Goal: Obtain resource: Download file/media

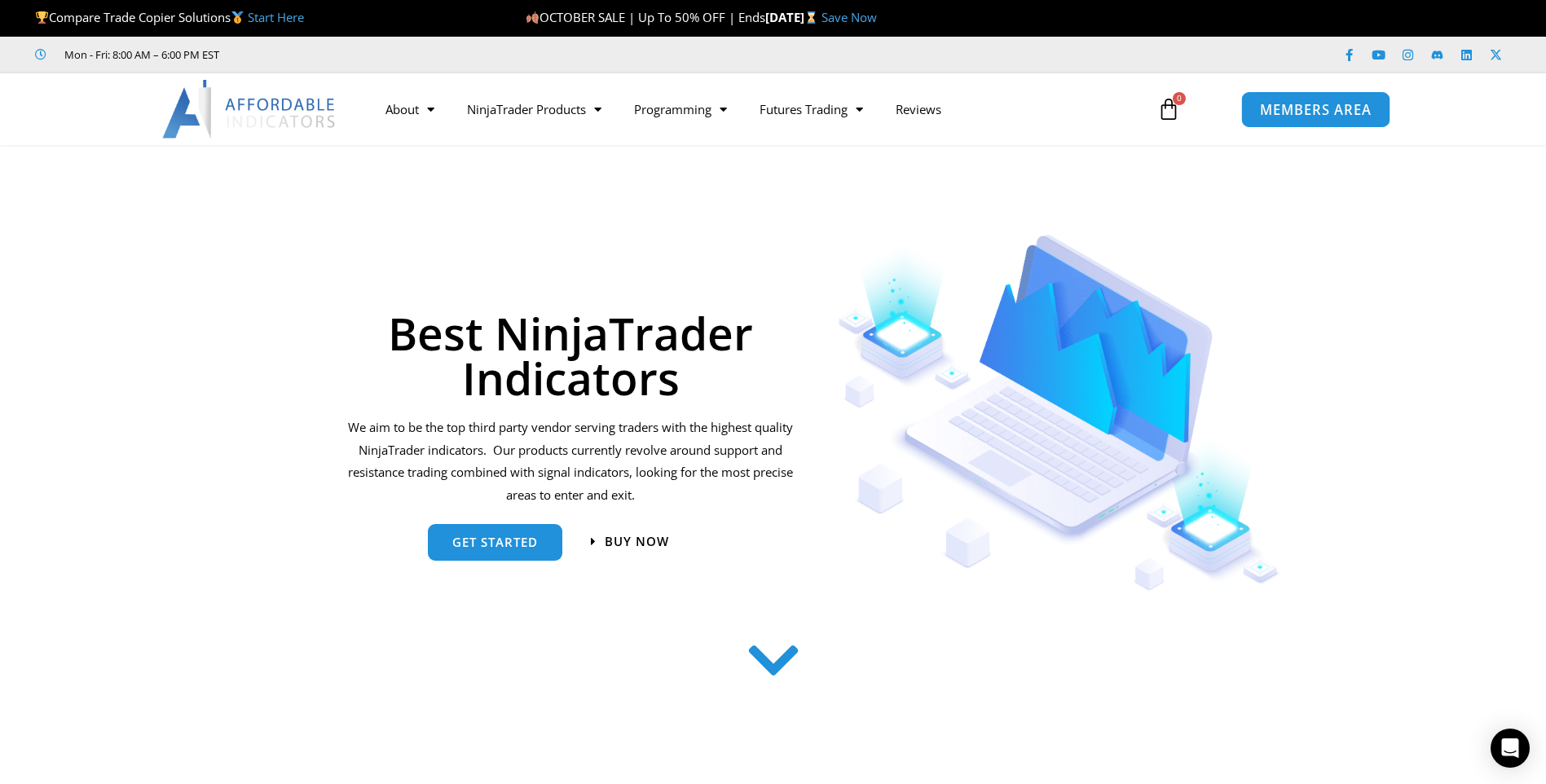
click at [1332, 105] on span "MEMBERS AREA" at bounding box center [1316, 110] width 111 height 14
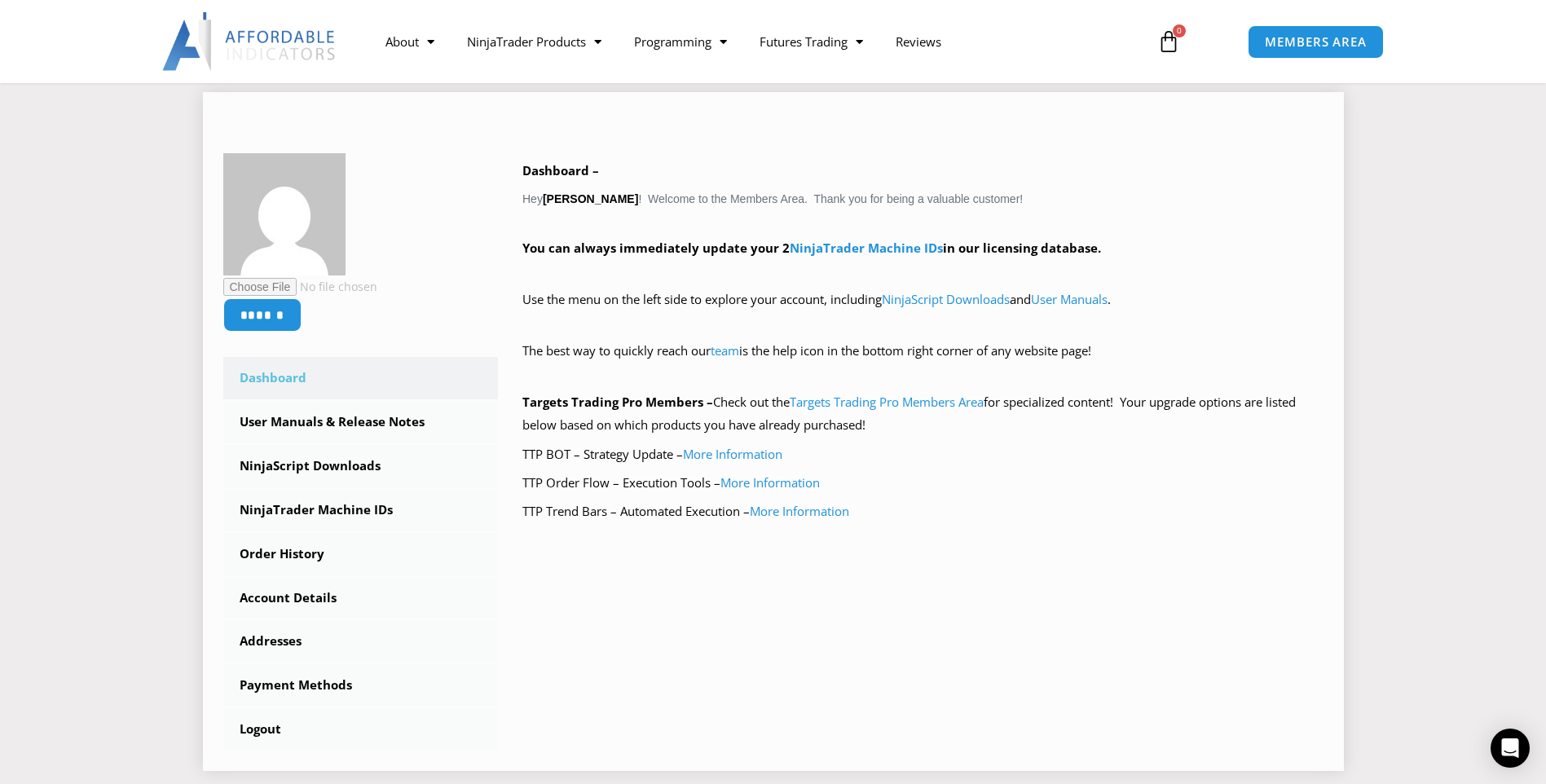
scroll to position [245, 0]
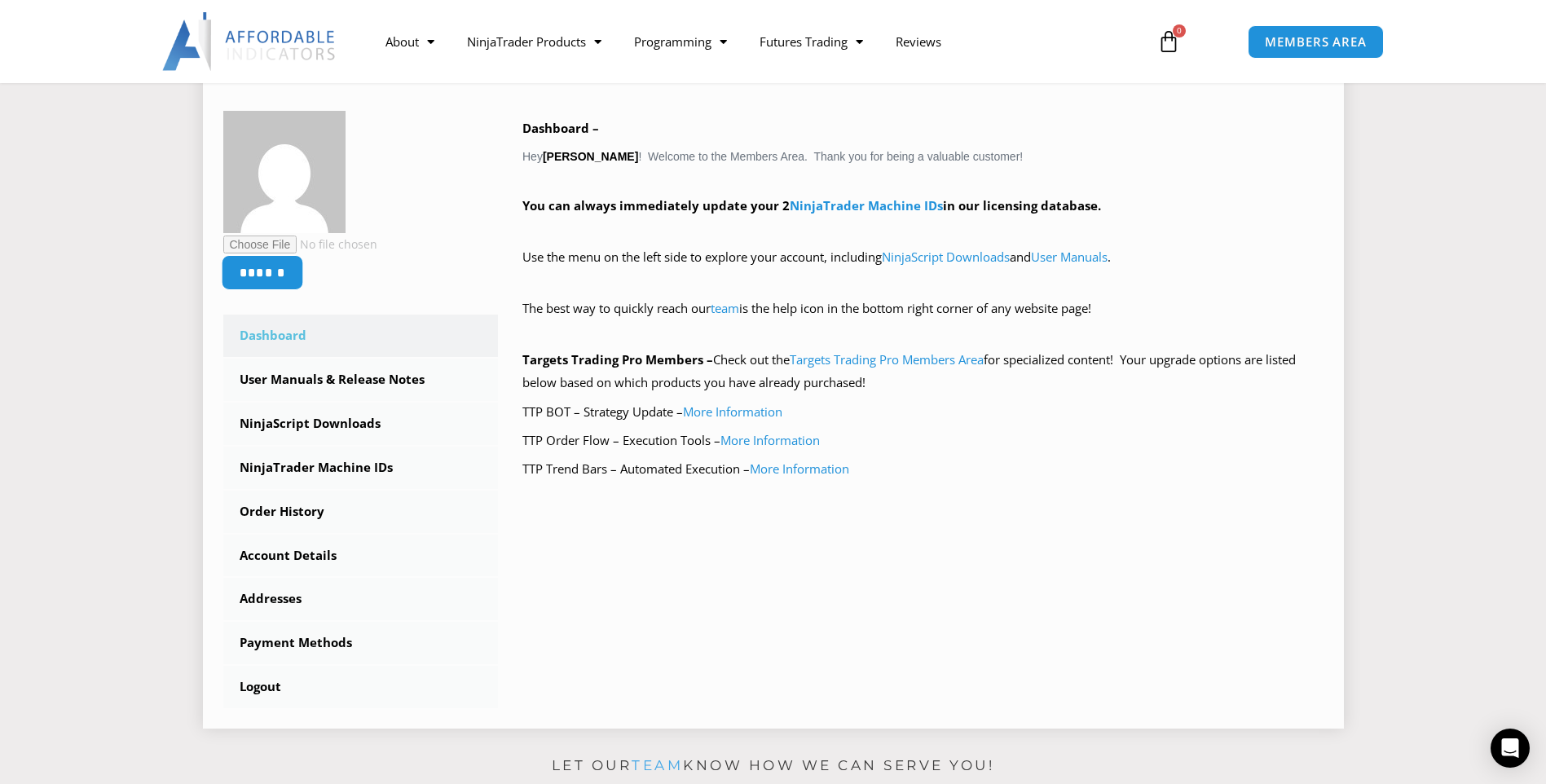
click at [284, 276] on input "******" at bounding box center [262, 272] width 82 height 35
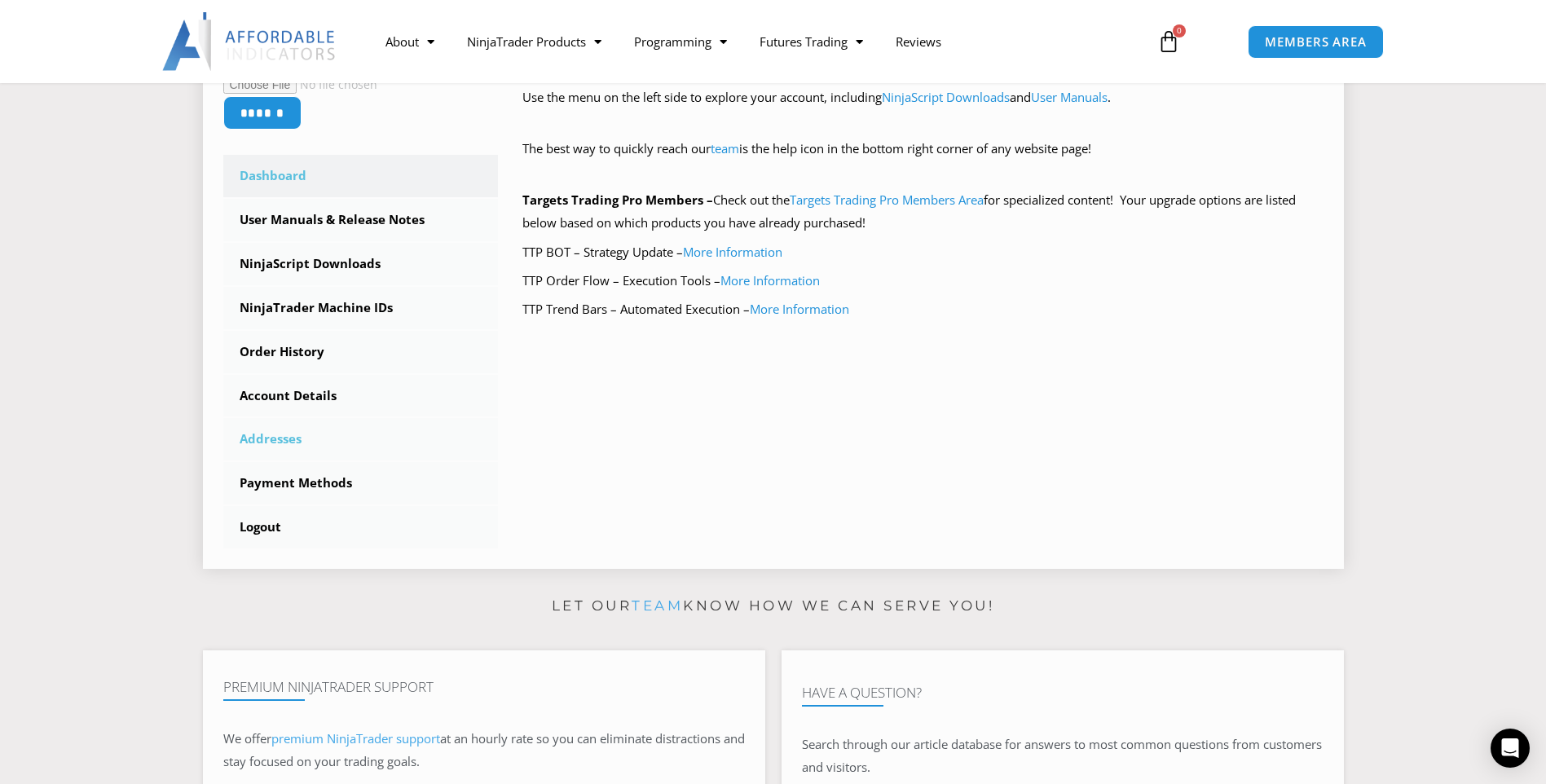
scroll to position [407, 0]
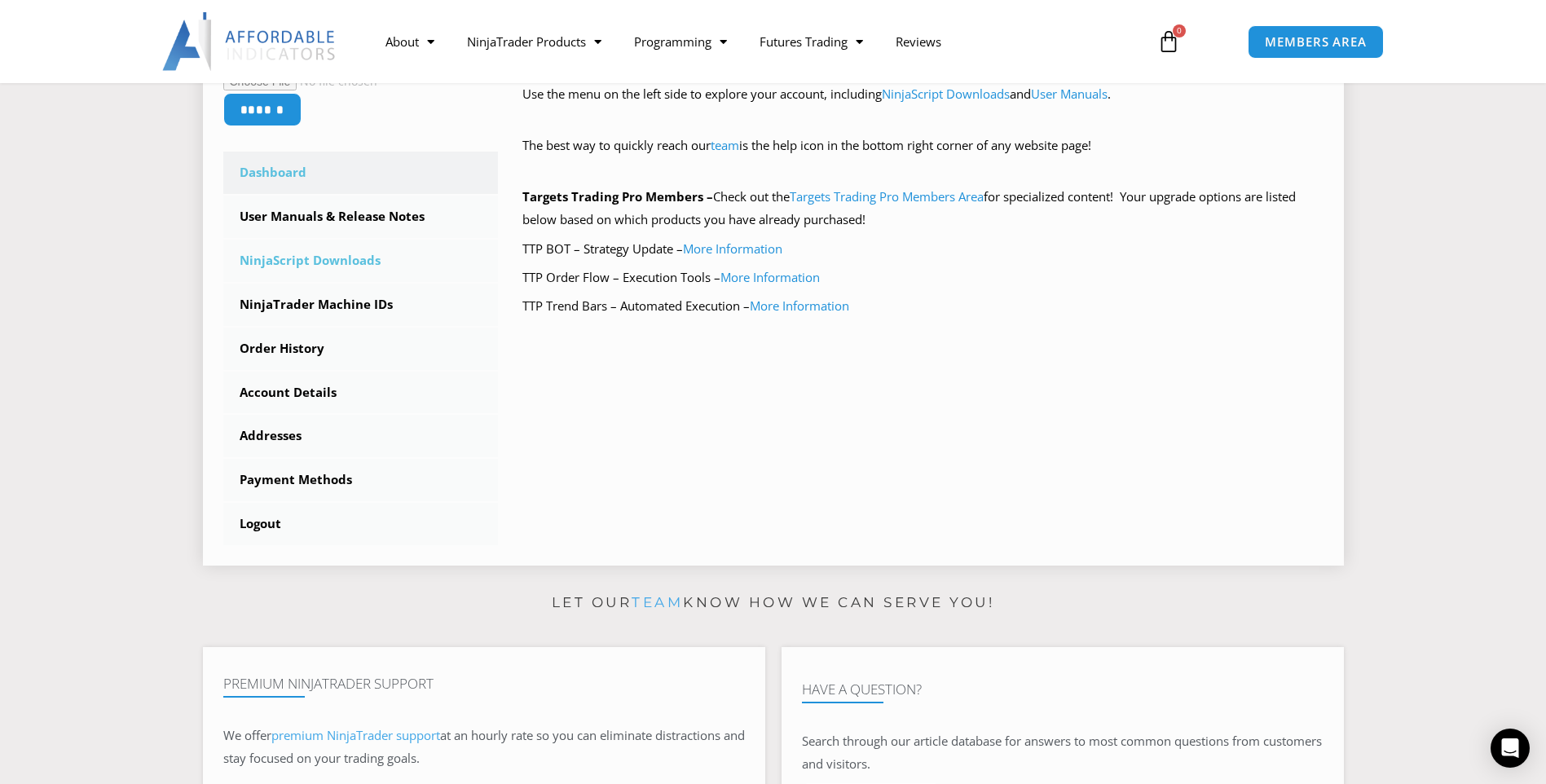
click at [356, 263] on link "NinjaScript Downloads" at bounding box center [361, 261] width 276 height 43
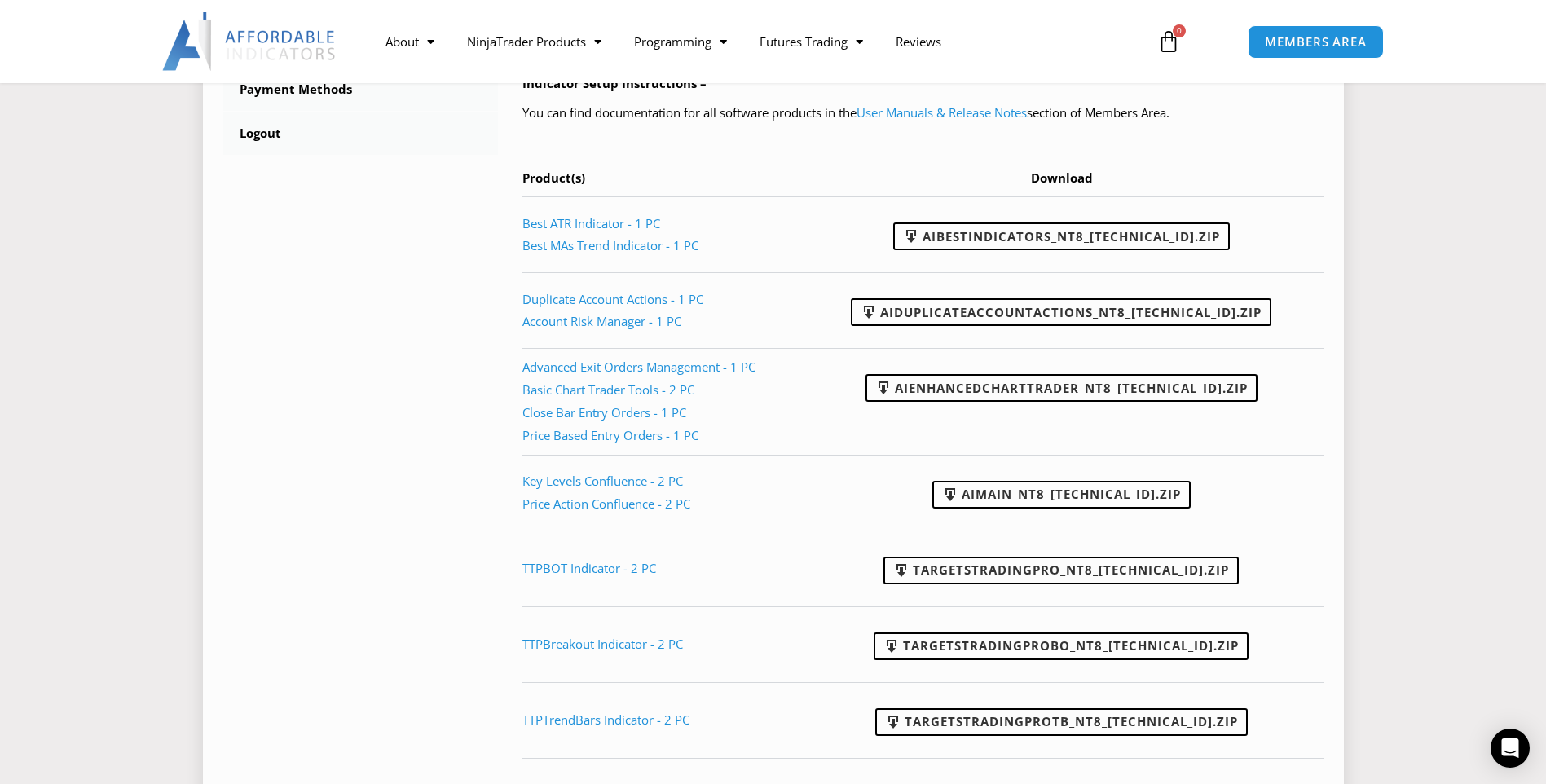
scroll to position [815, 0]
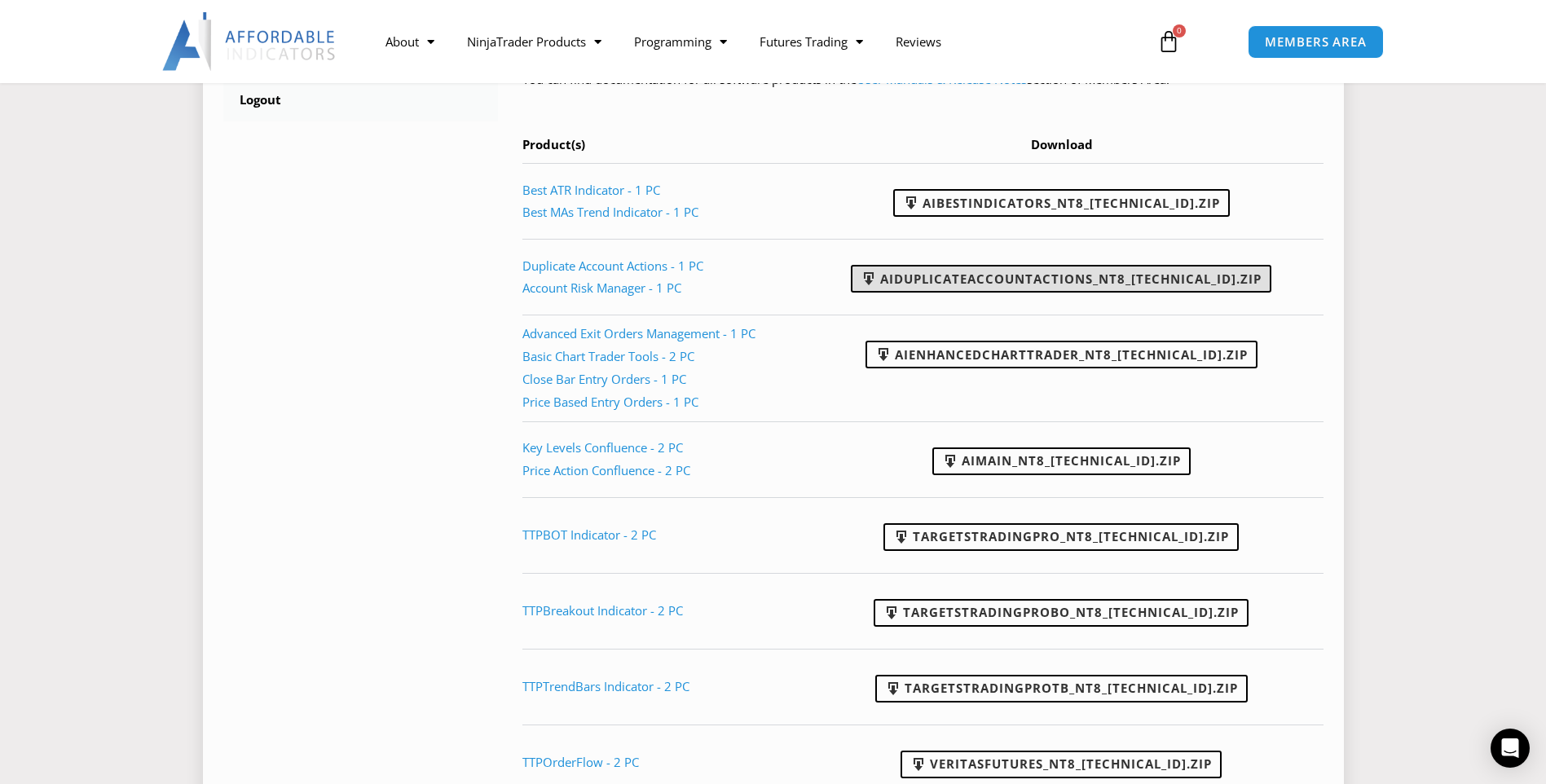
click at [993, 282] on link "AIDuplicateAccountActions_NT8_25.10.2.1.zip" at bounding box center [1061, 278] width 420 height 27
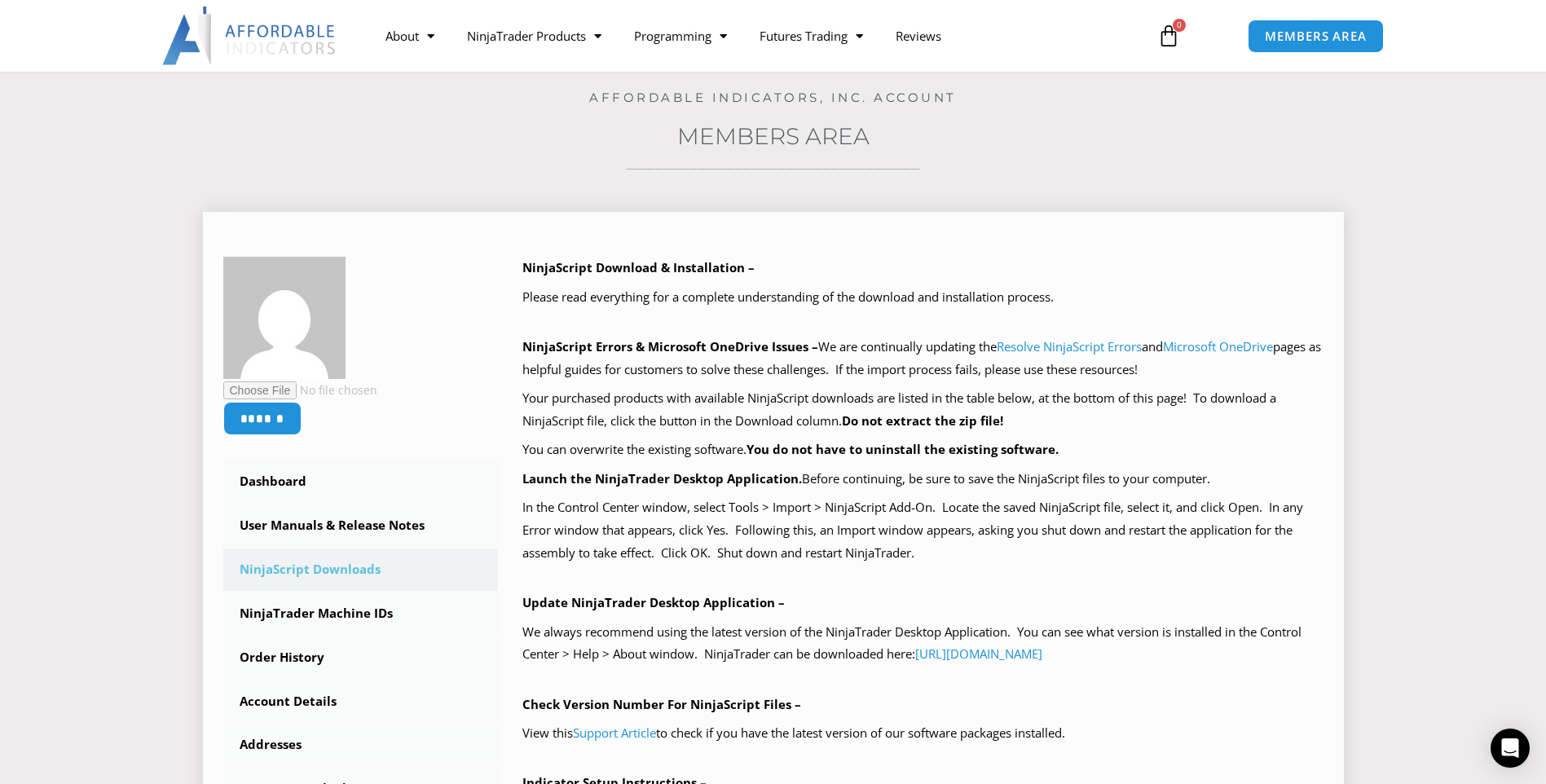
scroll to position [81, 0]
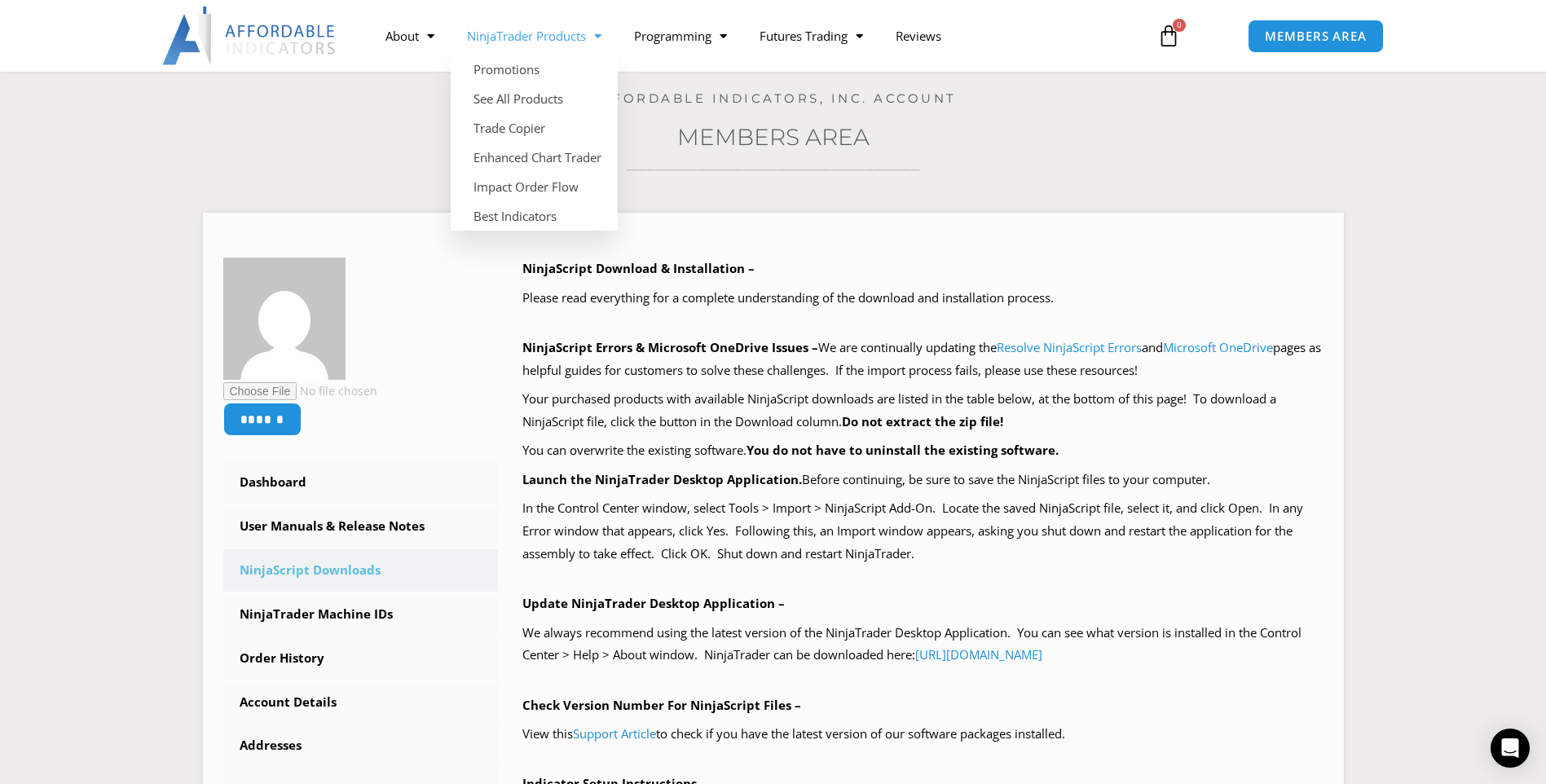
click at [551, 36] on link "NinjaTrader Products" at bounding box center [534, 36] width 167 height 38
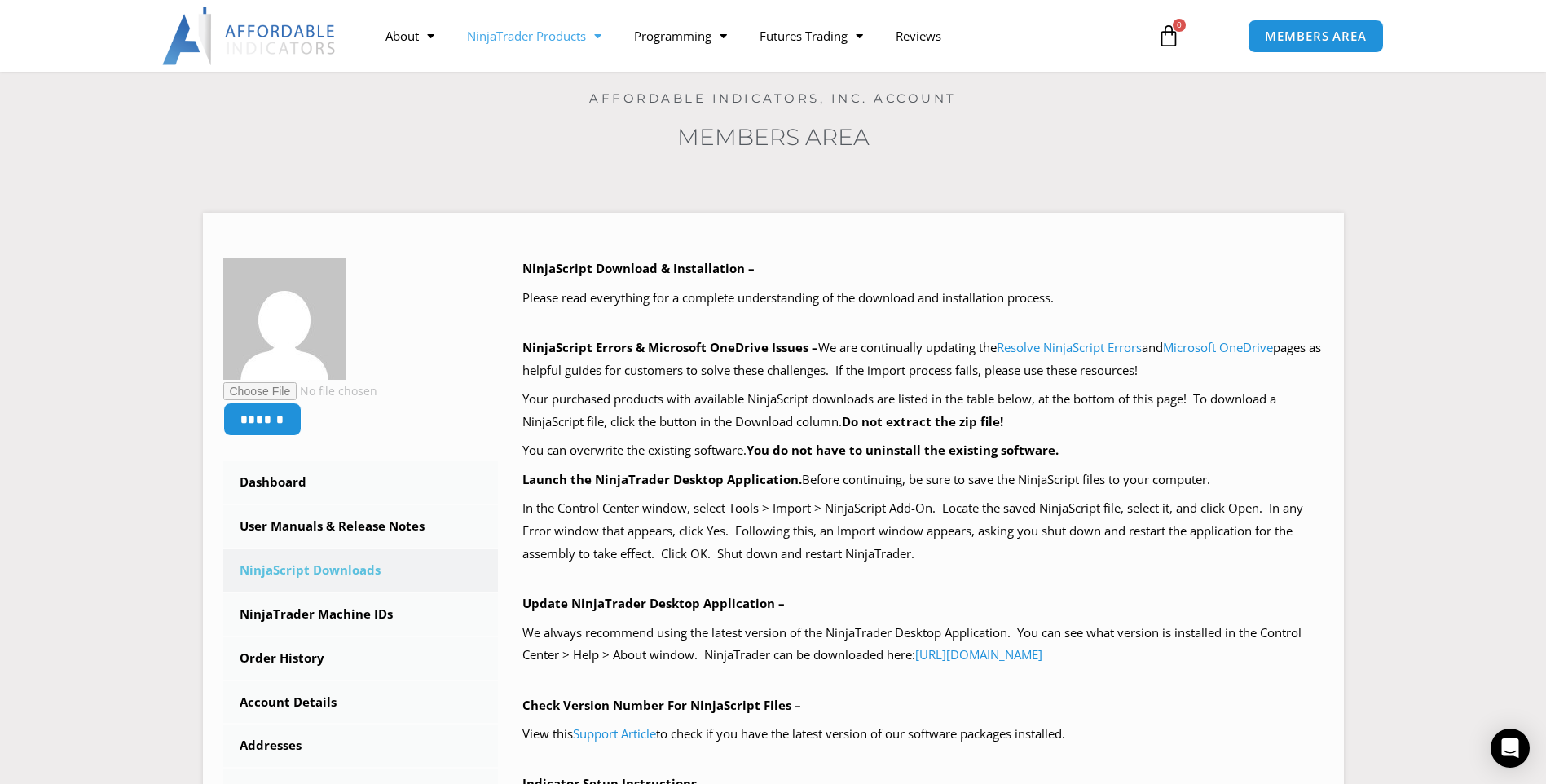
click at [551, 36] on link "NinjaTrader Products" at bounding box center [534, 36] width 167 height 38
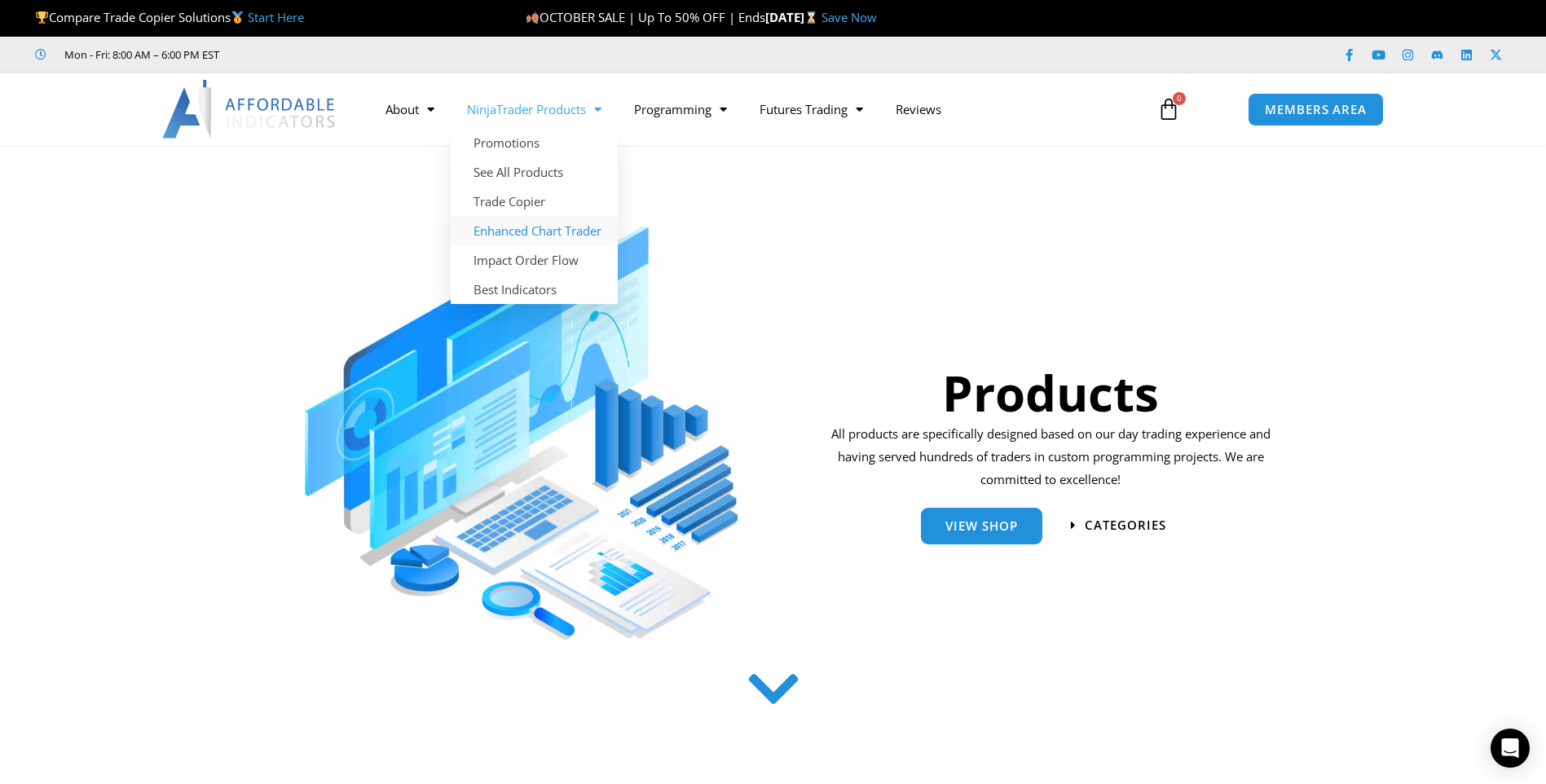
click at [535, 230] on link "Enhanced Chart Trader" at bounding box center [534, 230] width 167 height 29
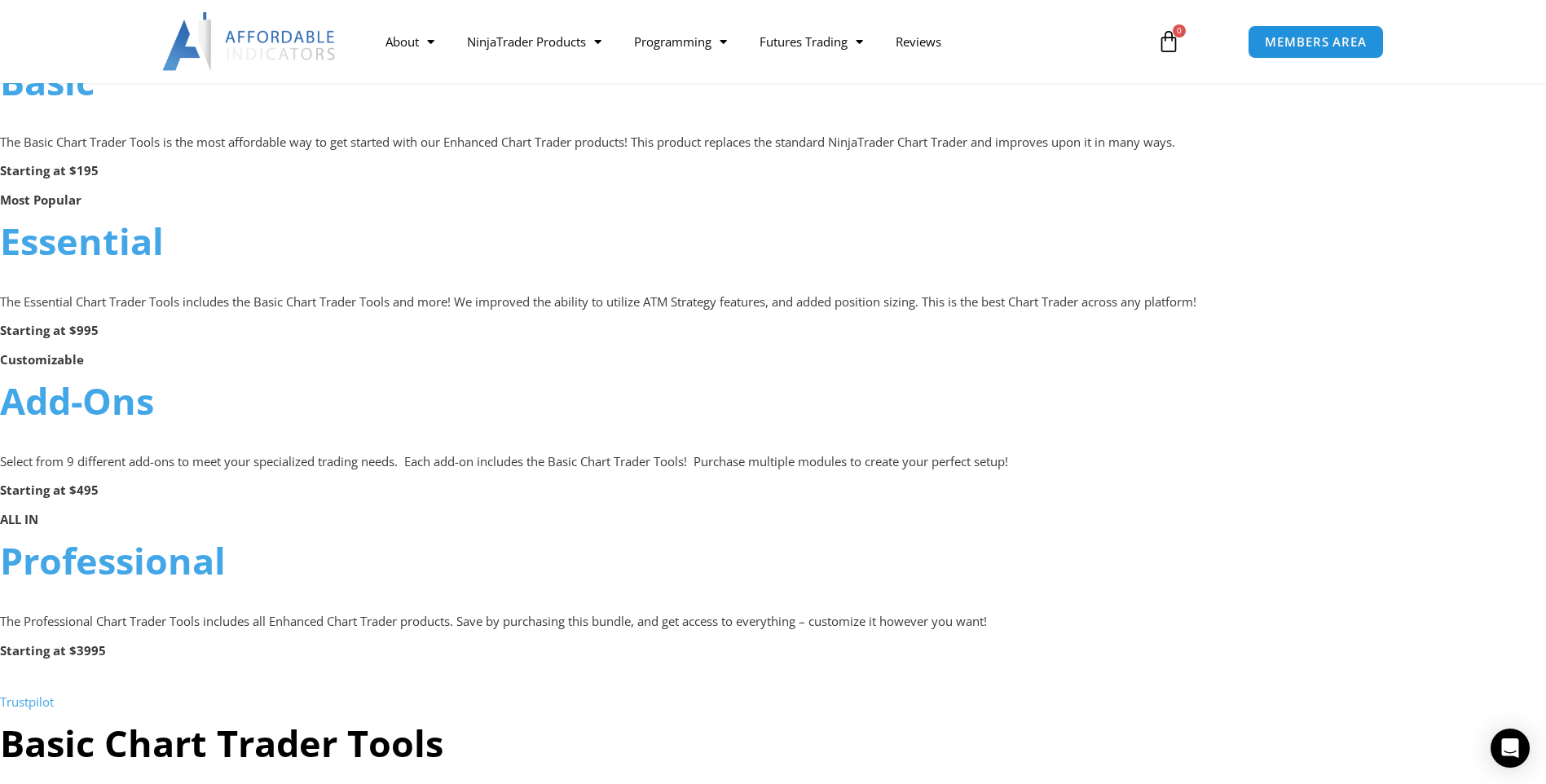
scroll to position [1060, 0]
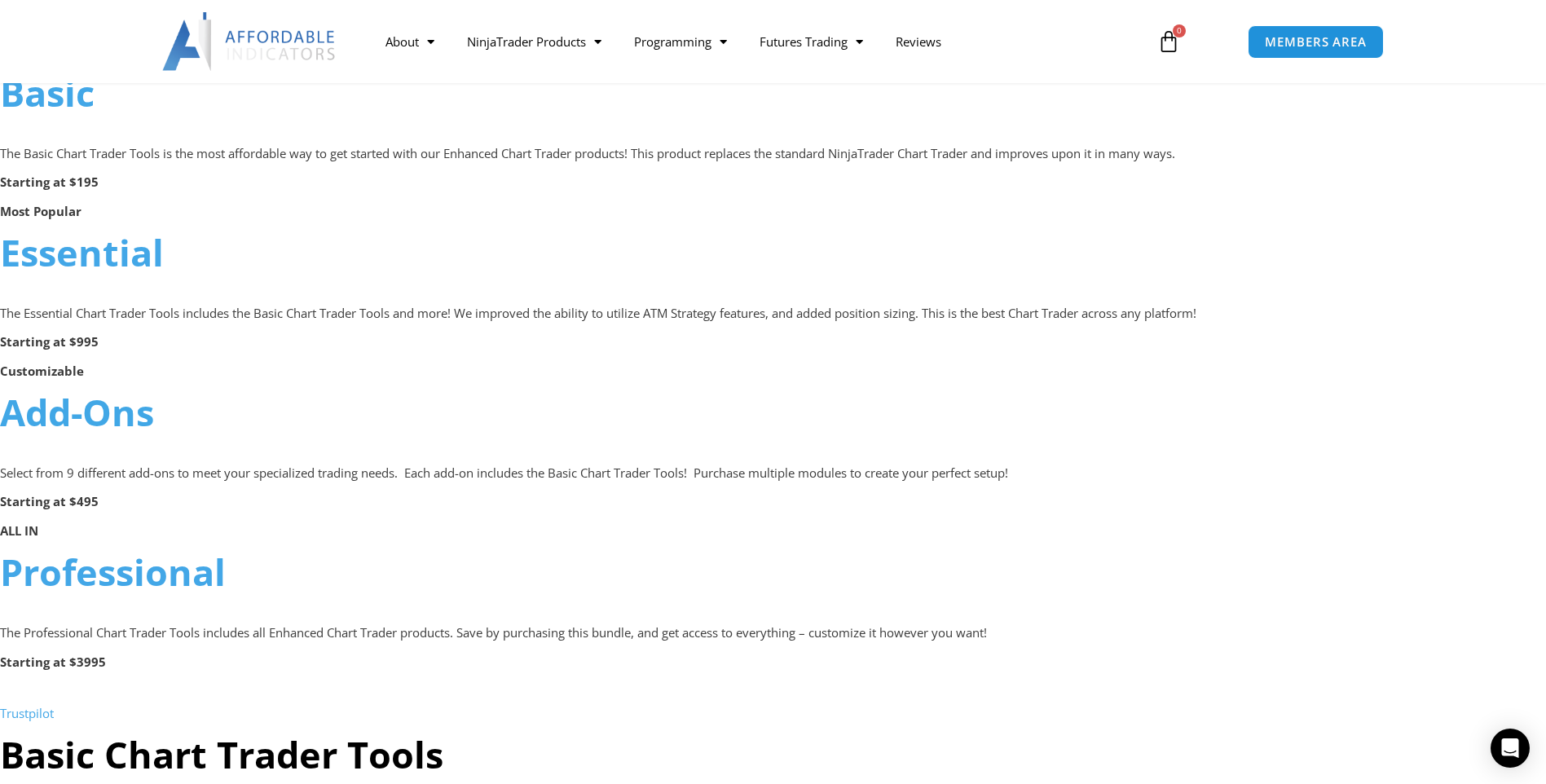
click at [122, 415] on link "Add-Ons" at bounding box center [77, 412] width 154 height 50
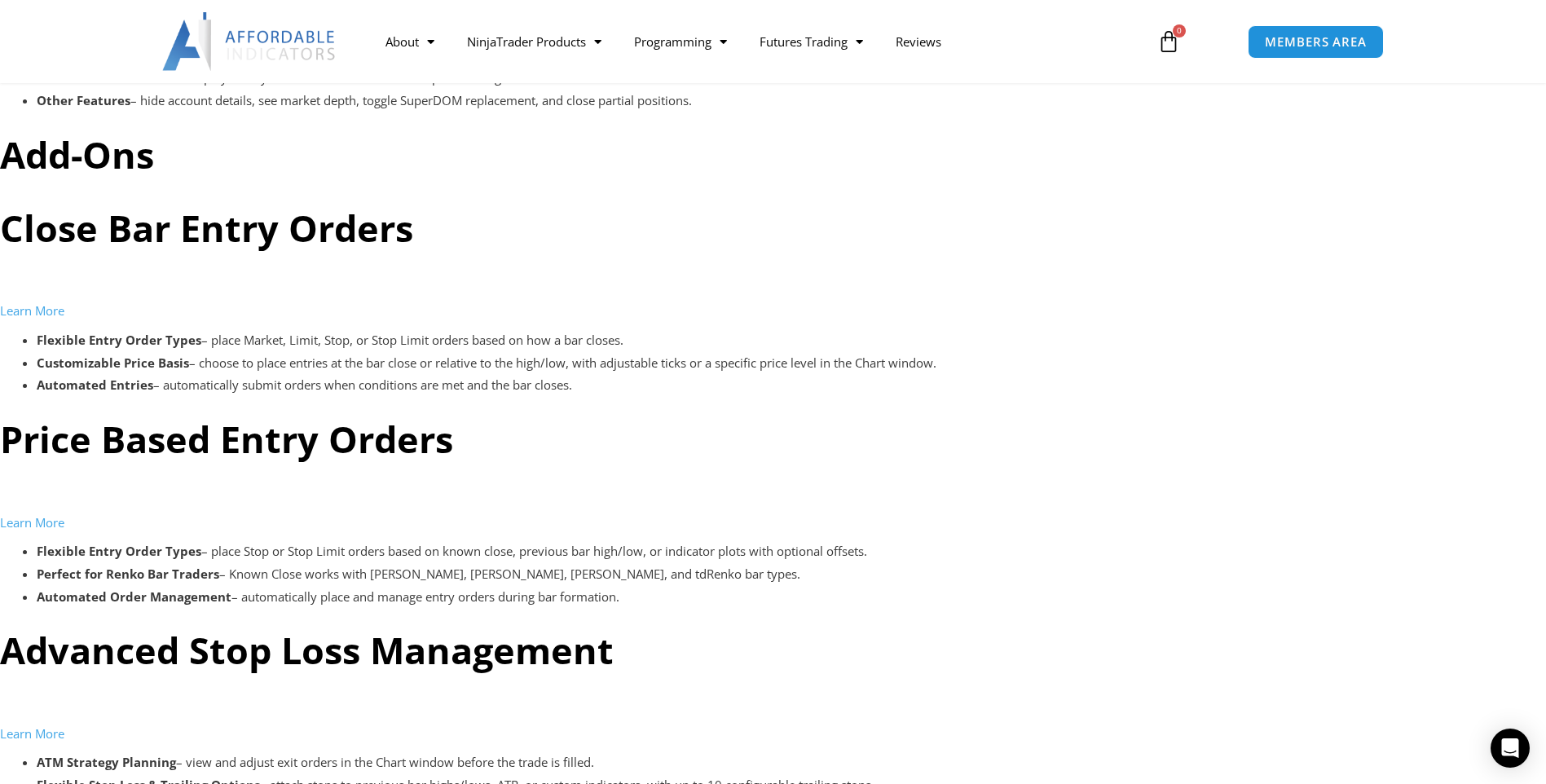
scroll to position [3994, 0]
